Goal: Task Accomplishment & Management: Complete application form

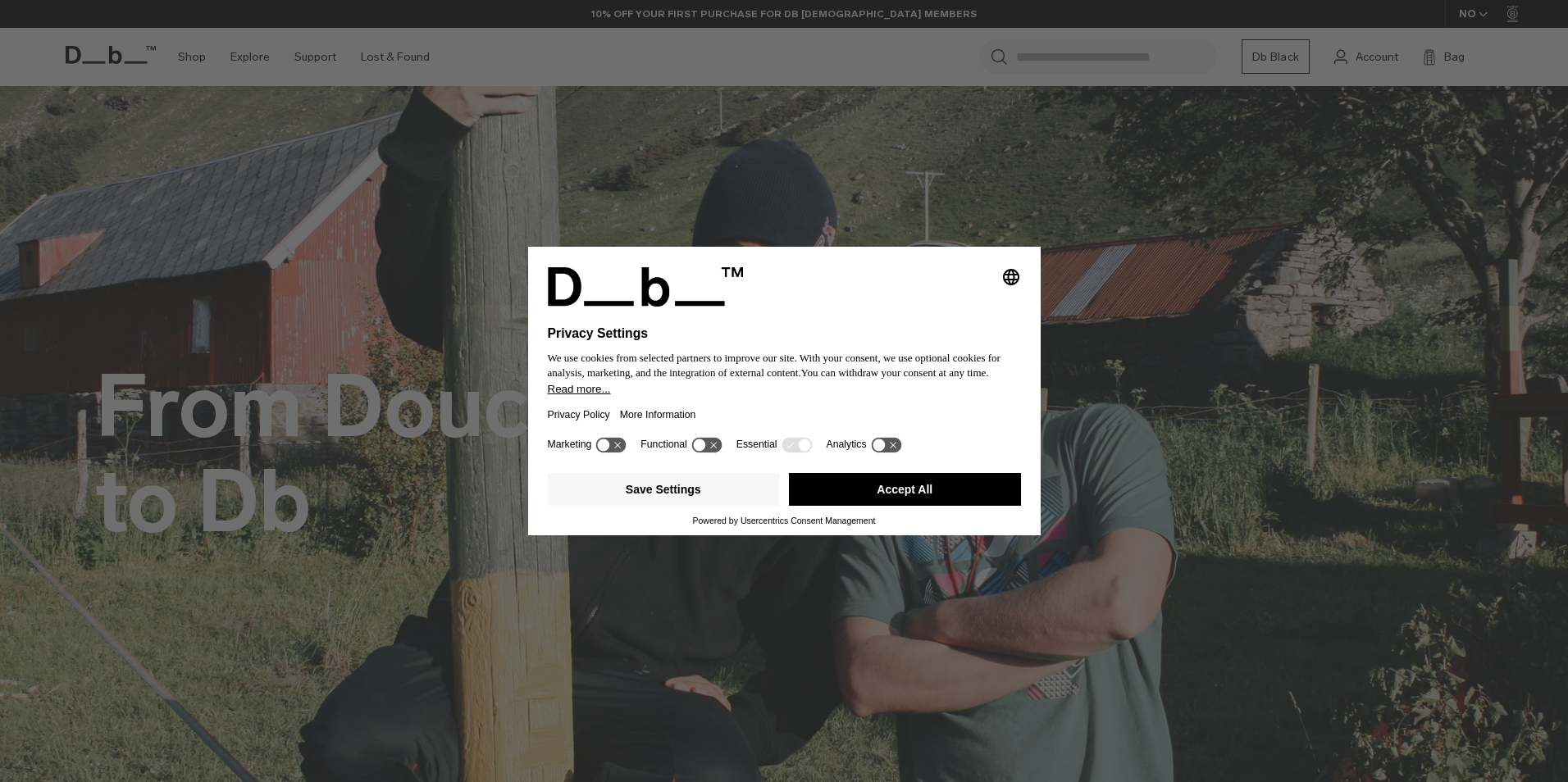
drag, startPoint x: 896, startPoint y: 485, endPoint x: 1020, endPoint y: 372, distance: 167.8
click at [897, 485] on button "Accept All" at bounding box center [904, 489] width 232 height 33
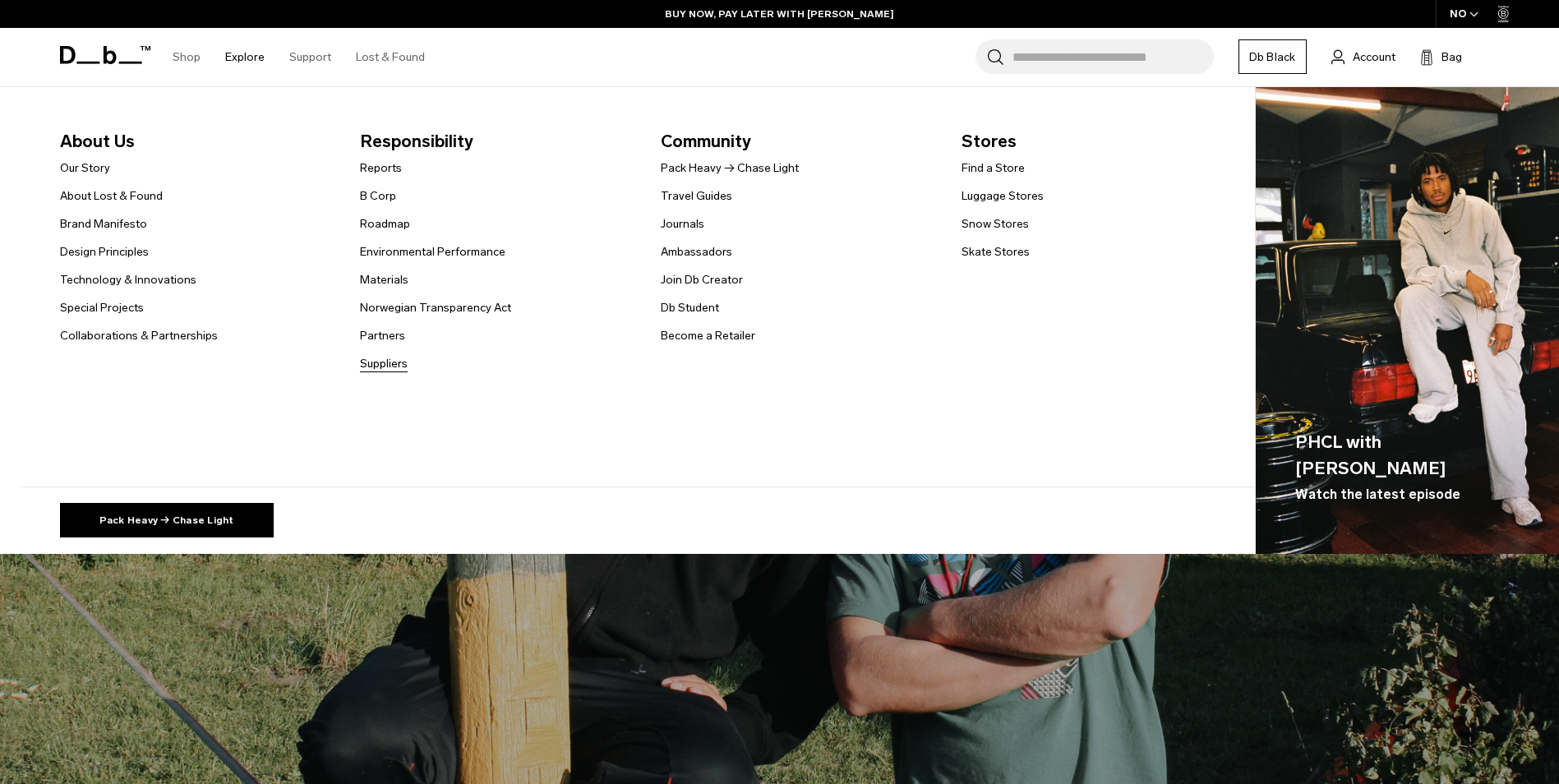
click at [382, 366] on link "Suppliers" at bounding box center [383, 363] width 48 height 17
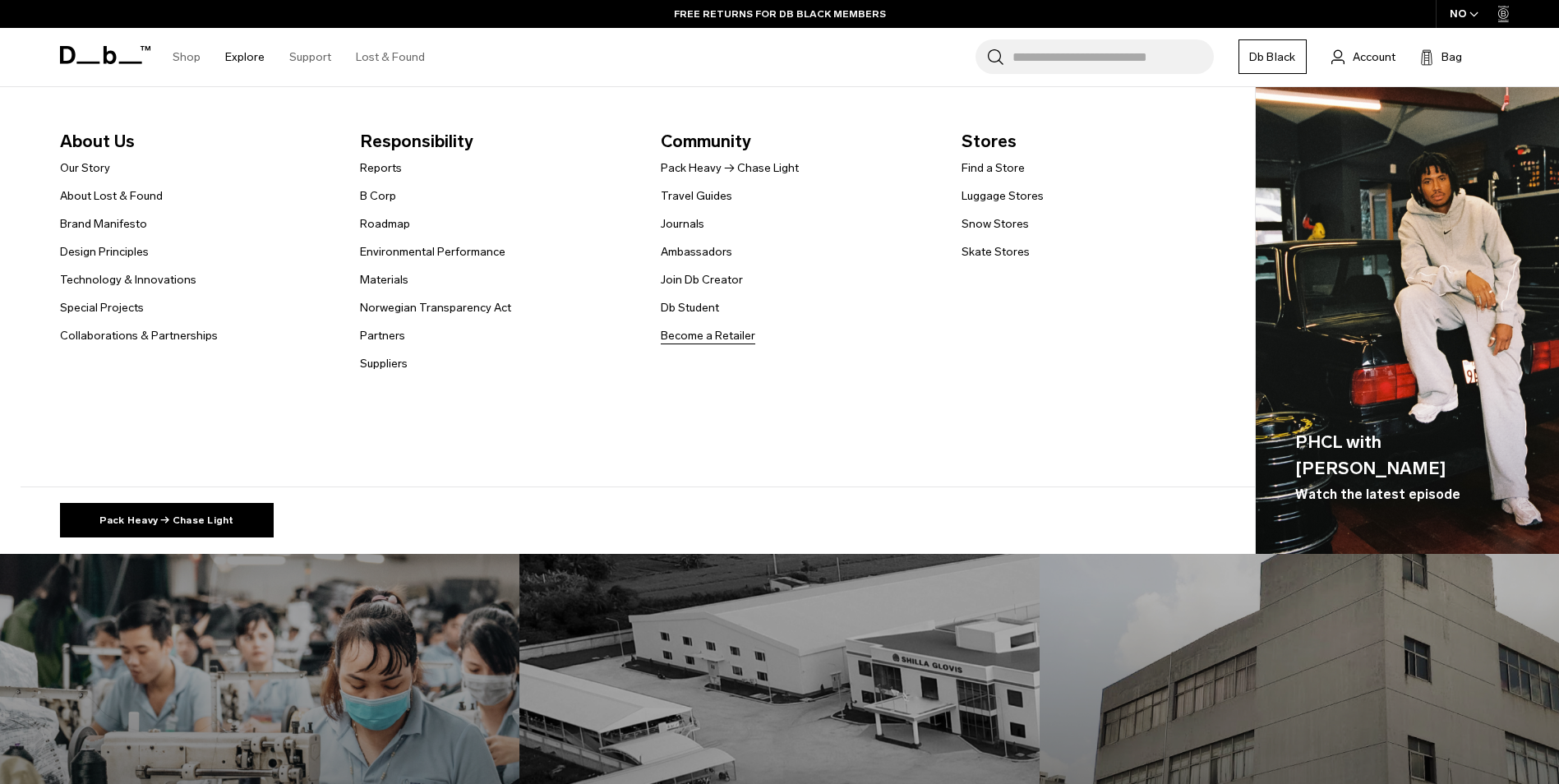
click at [697, 334] on link "Become a Retailer" at bounding box center [708, 335] width 94 height 17
